Goal: Transaction & Acquisition: Purchase product/service

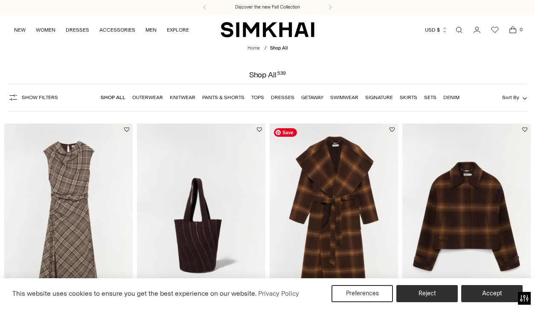
scroll to position [117, 0]
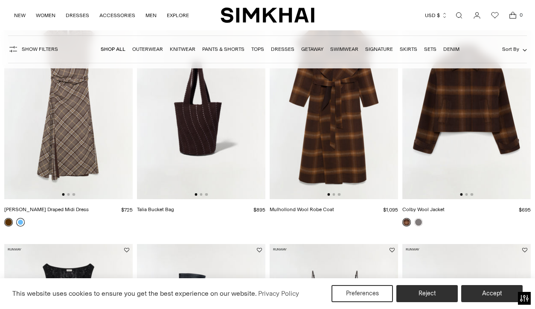
click at [22, 224] on link at bounding box center [20, 222] width 9 height 9
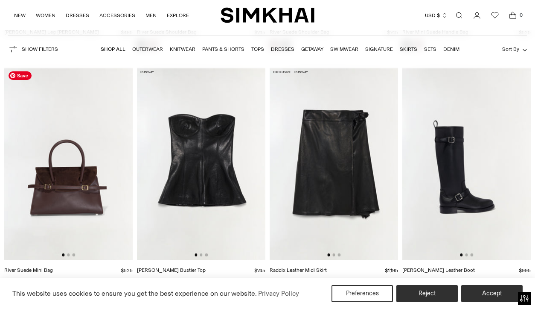
scroll to position [2187, 0]
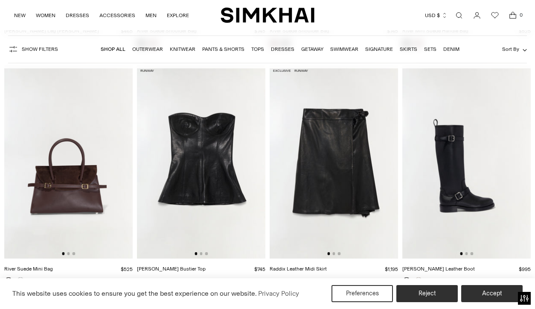
click at [285, 51] on link "Dresses" at bounding box center [282, 49] width 23 height 6
click at [431, 47] on link "Sets" at bounding box center [430, 49] width 12 height 6
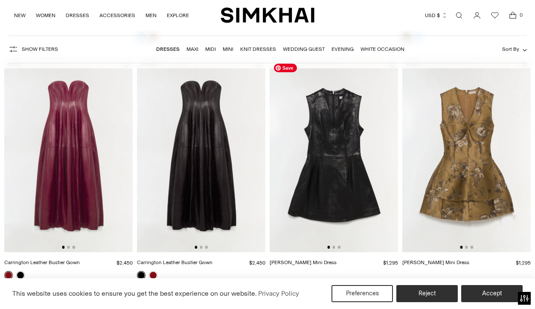
scroll to position [306, 0]
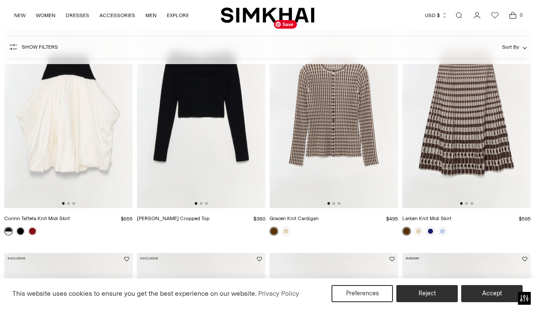
scroll to position [572, 0]
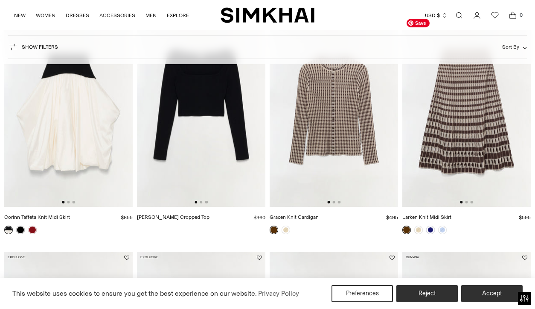
click at [458, 162] on img at bounding box center [467, 110] width 128 height 193
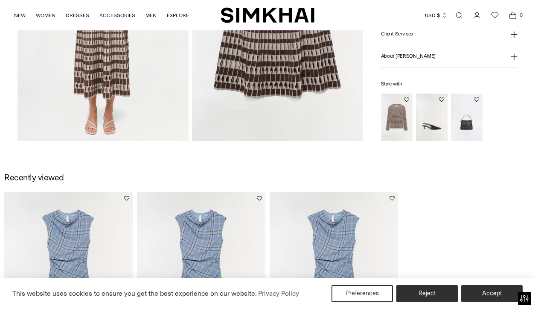
scroll to position [690, 0]
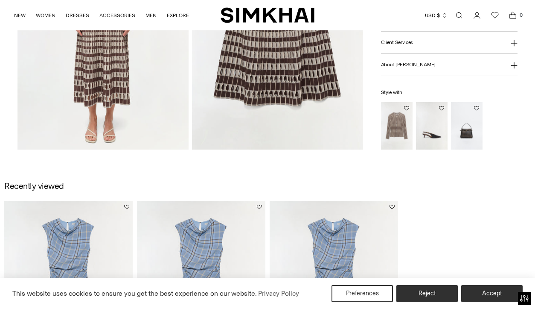
click at [0, 0] on img "Gracen Knit Cardigan" at bounding box center [0, 0] width 0 height 0
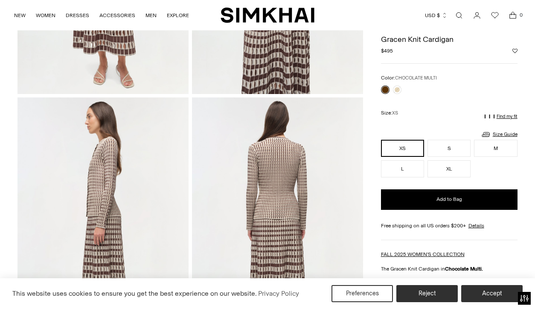
scroll to position [225, 0]
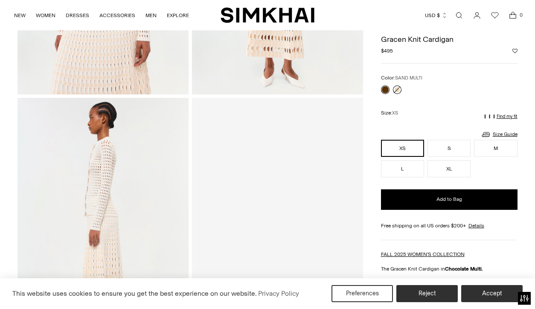
click at [399, 88] on link at bounding box center [397, 89] width 9 height 9
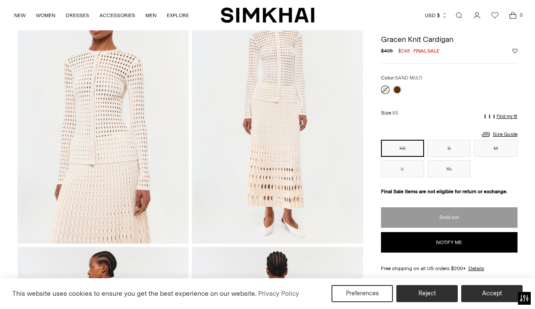
scroll to position [62, 0]
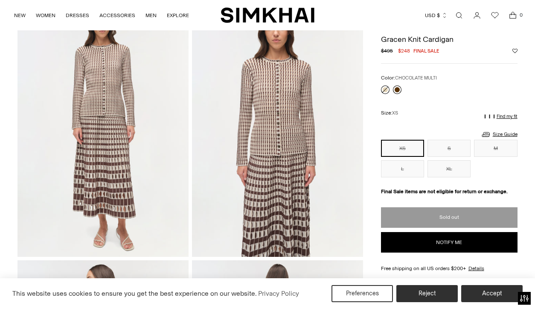
click at [397, 92] on link at bounding box center [397, 89] width 9 height 9
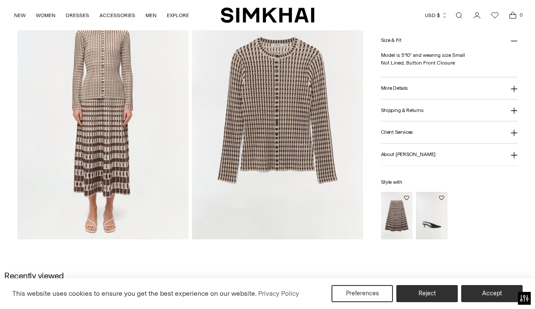
scroll to position [601, 0]
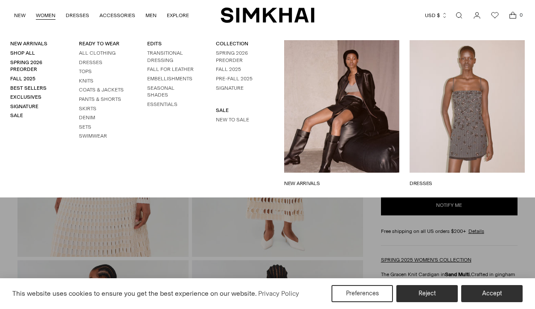
scroll to position [62, 0]
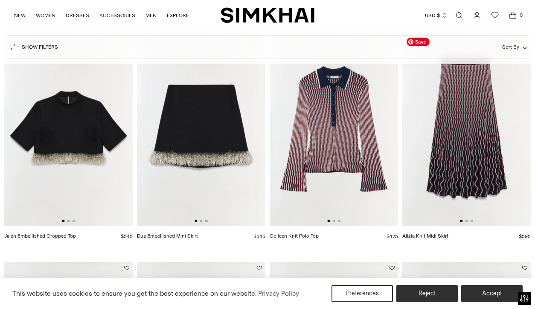
scroll to position [85, 0]
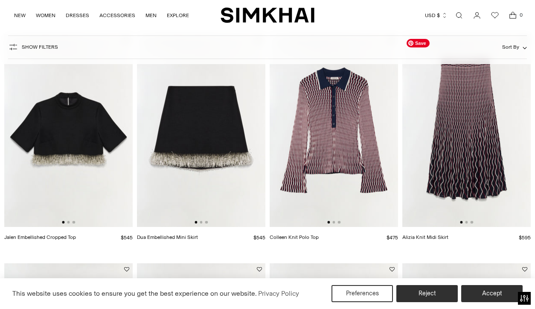
click at [476, 126] on img at bounding box center [467, 130] width 128 height 193
